Goal: Task Accomplishment & Management: Manage account settings

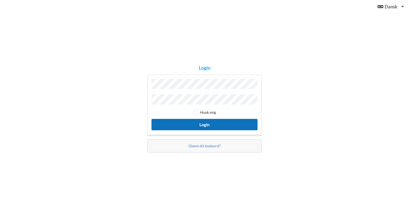
click at [203, 121] on button "Login" at bounding box center [204, 124] width 106 height 11
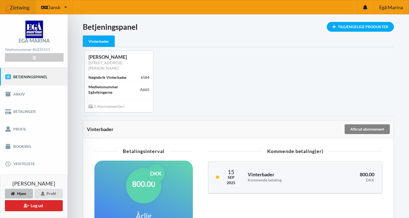
click at [357, 124] on div "Afbryd abonnement" at bounding box center [367, 129] width 45 height 10
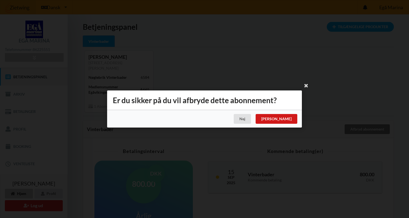
click at [292, 116] on div "[PERSON_NAME]" at bounding box center [277, 119] width 42 height 10
